Goal: Task Accomplishment & Management: Manage account settings

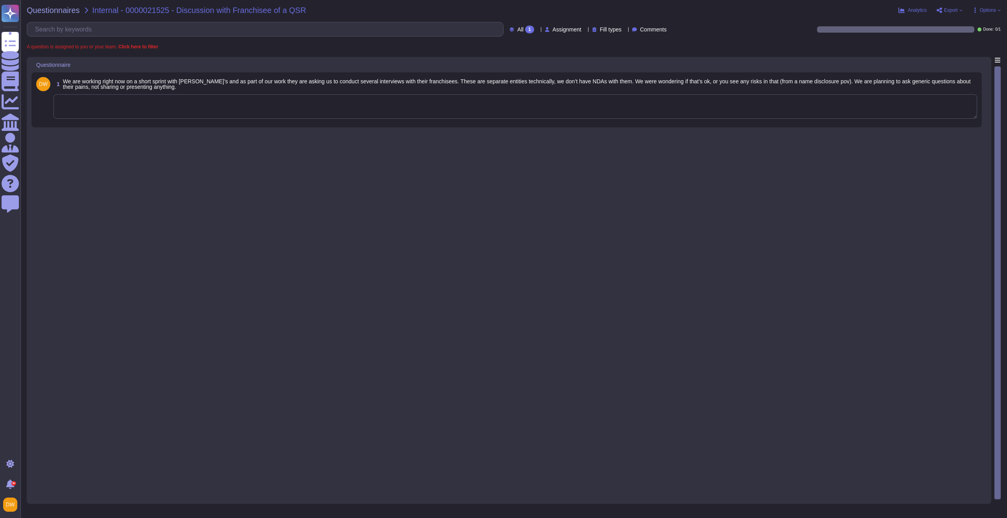
click at [222, 112] on textarea at bounding box center [515, 106] width 924 height 24
click at [223, 111] on textarea at bounding box center [515, 106] width 924 height 24
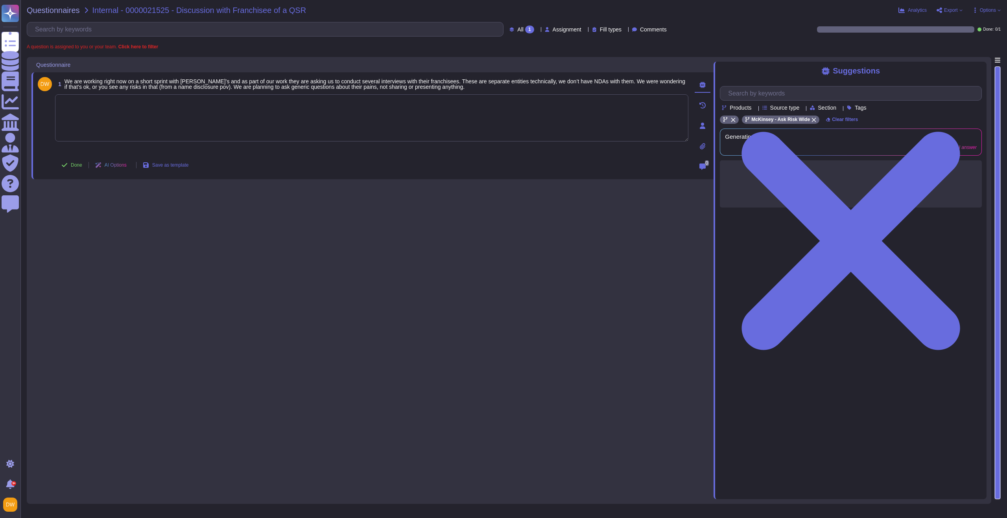
paste textarea "I’m copying in @[PERSON_NAME] who is the Legal Owner of this engagement to advi…"
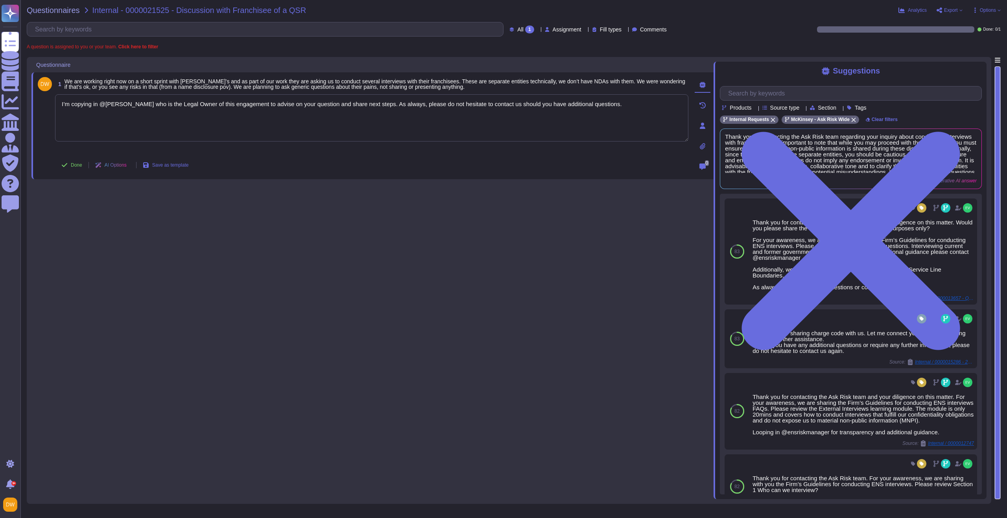
type textarea "I’m copying in @[PERSON_NAME] who is the Legal Owner of this engagement to advi…"
click at [84, 166] on button "Done" at bounding box center [71, 165] width 33 height 16
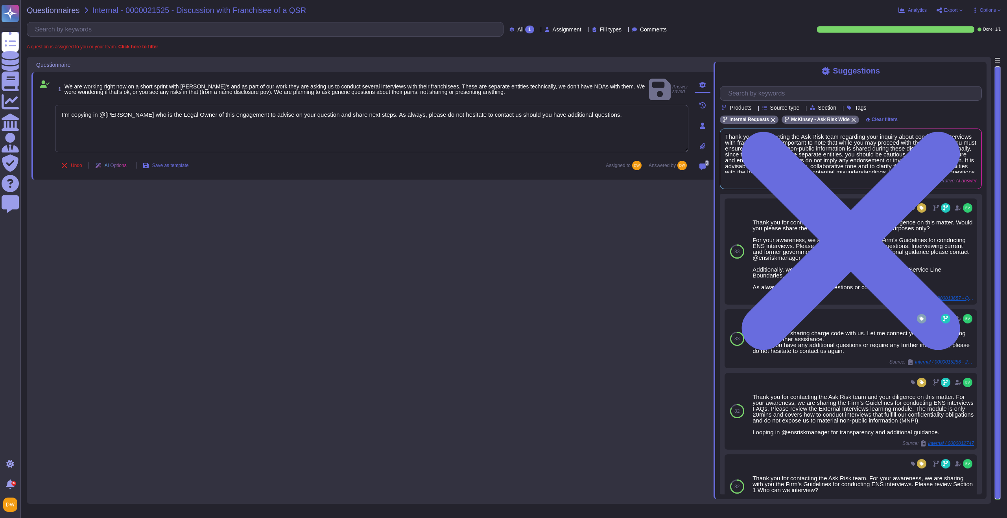
click at [52, 14] on div "Questionnaires Internal - 0000021525 - Discussion with Franchisee of a QSR Anal…" at bounding box center [513, 259] width 987 height 518
click at [53, 11] on span "Questionnaires" at bounding box center [53, 10] width 53 height 8
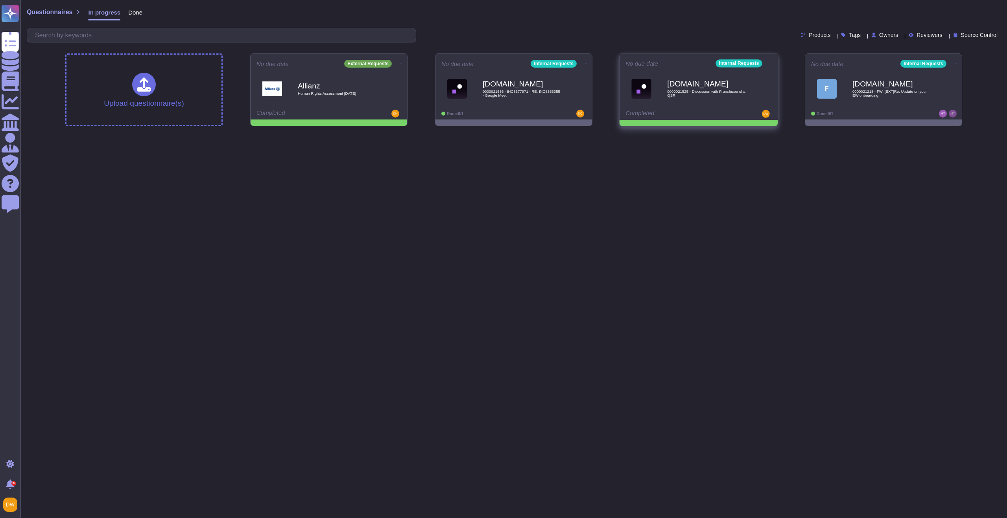
click at [402, 63] on icon at bounding box center [401, 64] width 2 height 2
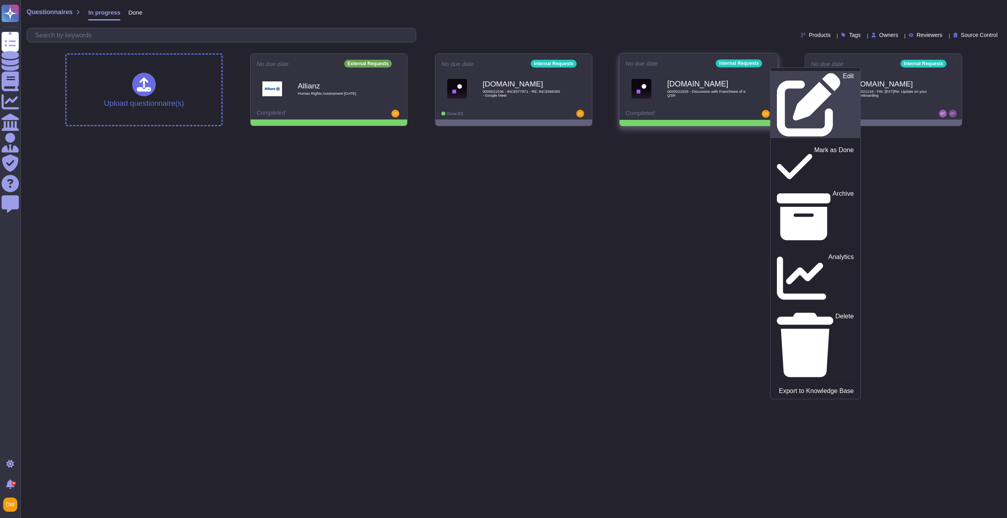
click at [778, 74] on div "Edit" at bounding box center [815, 105] width 77 height 64
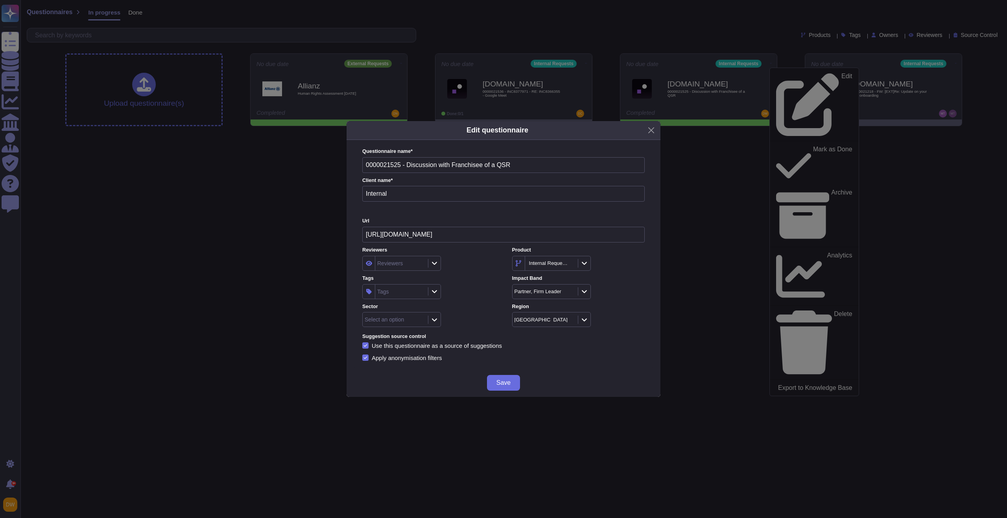
click at [393, 297] on div "Tags" at bounding box center [400, 292] width 51 height 14
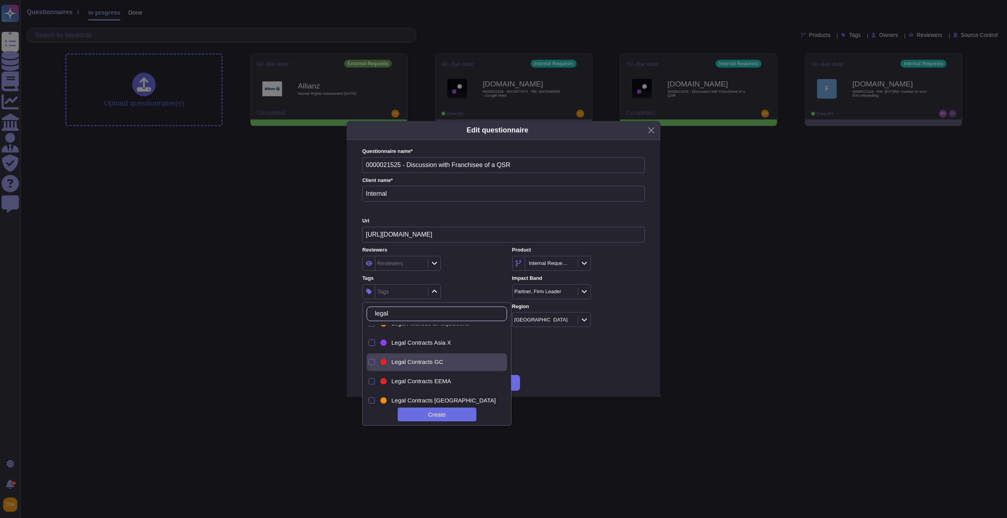
scroll to position [20, 0]
type input "legal"
click at [437, 385] on div "Legal Contracts Americas" at bounding box center [439, 380] width 120 height 18
drag, startPoint x: 480, startPoint y: 289, endPoint x: 464, endPoint y: 306, distance: 23.4
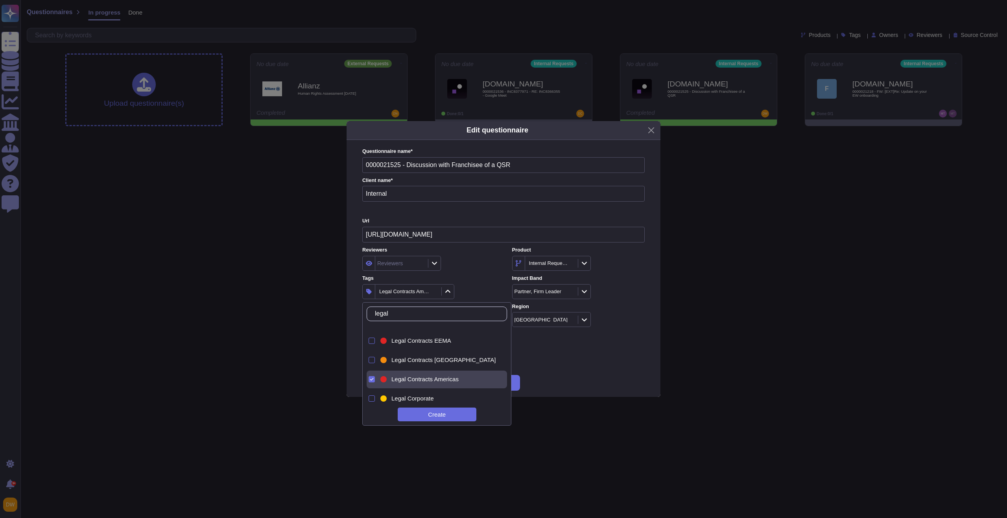
click at [480, 289] on div "Legal Contracts Americas" at bounding box center [428, 291] width 133 height 15
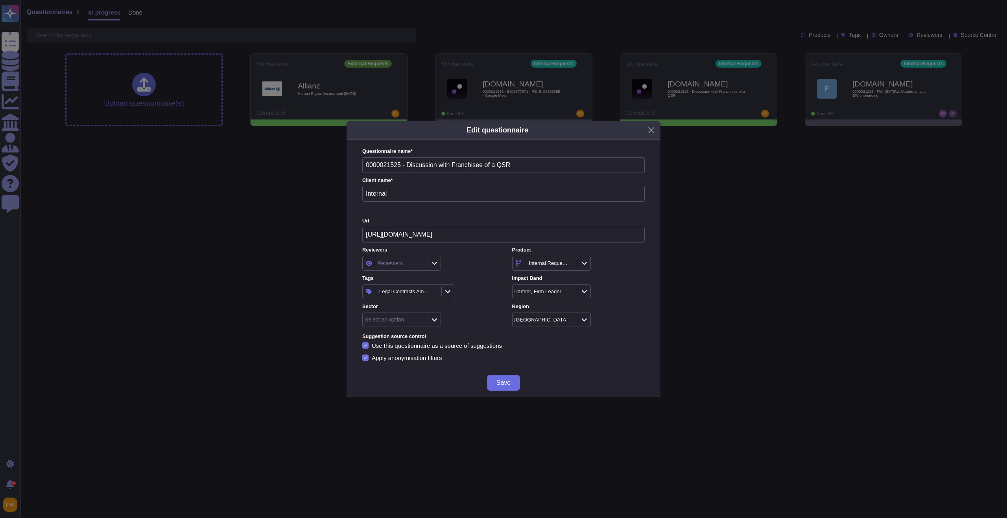
click at [441, 322] on div "Select an option" at bounding box center [428, 319] width 133 height 15
click at [435, 323] on icon at bounding box center [435, 320] width 6 height 7
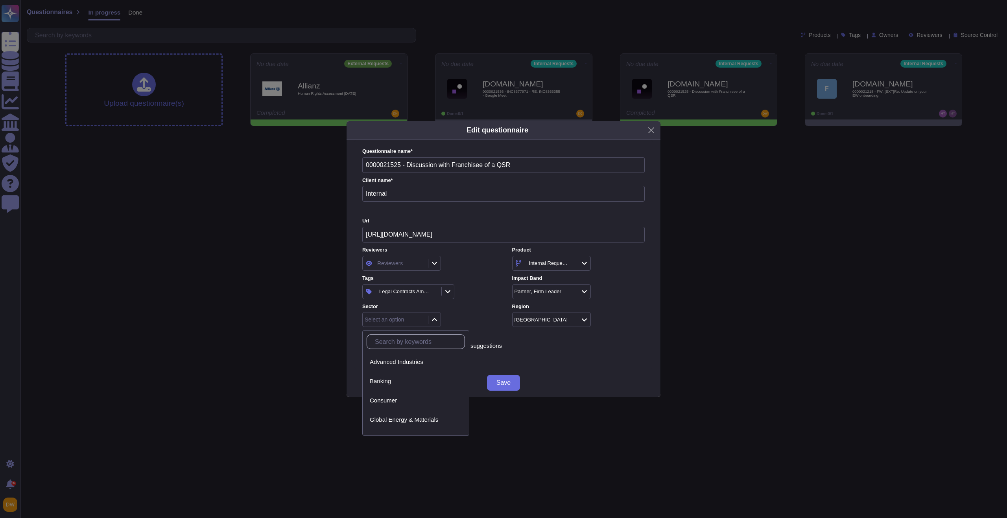
click at [417, 402] on div "Consumer" at bounding box center [416, 400] width 92 height 7
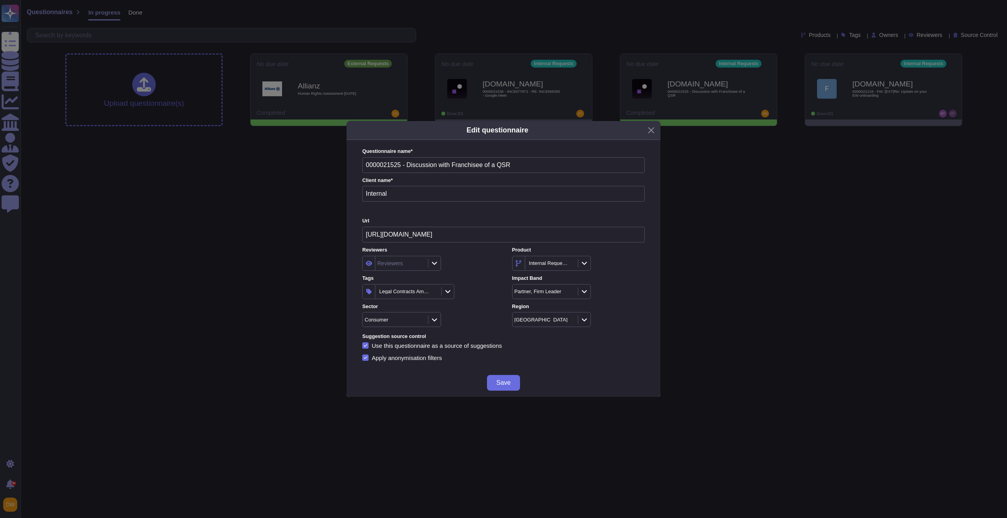
click at [508, 382] on span "Save" at bounding box center [503, 383] width 14 height 6
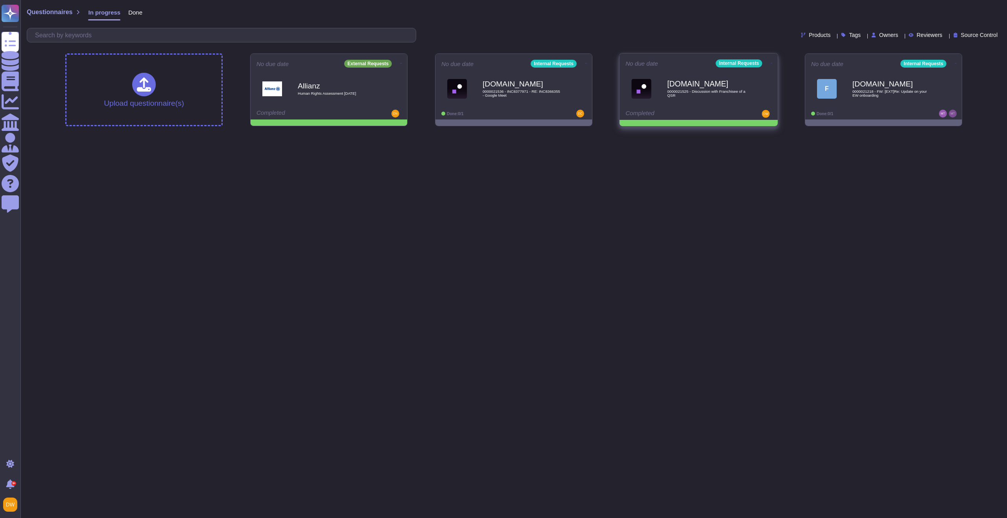
click at [402, 63] on icon at bounding box center [401, 64] width 2 height 2
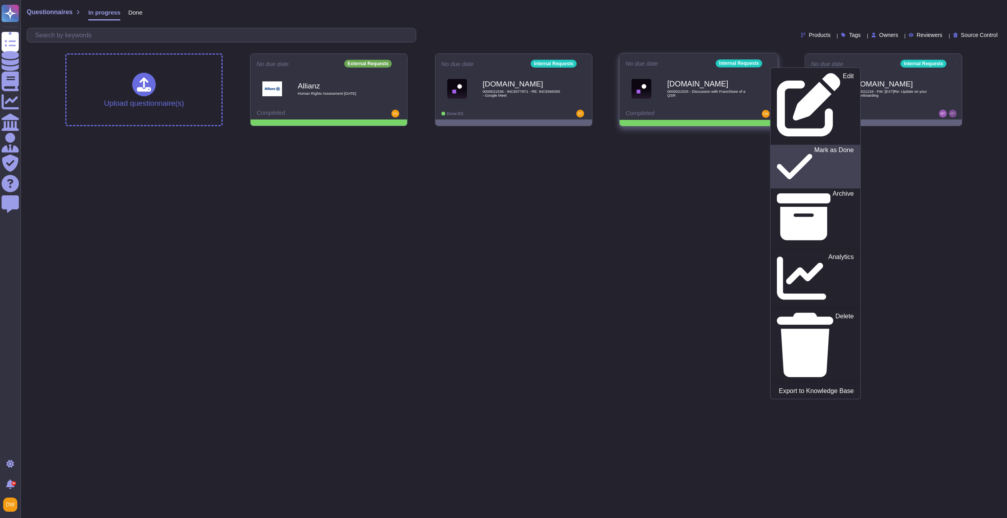
click at [814, 147] on p "Mark as Done" at bounding box center [834, 167] width 40 height 40
